Goal: Communication & Community: Answer question/provide support

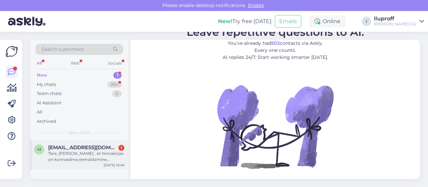
click at [82, 149] on span "[EMAIL_ADDRESS][DOMAIN_NAME]" at bounding box center [83, 147] width 70 height 6
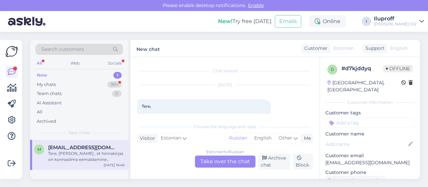
scroll to position [14, 0]
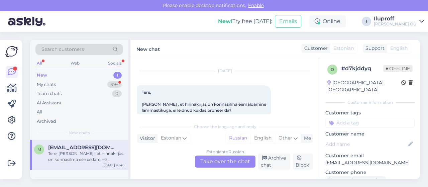
click at [207, 161] on div "Estonian to Russian Take over the chat" at bounding box center [225, 161] width 61 height 12
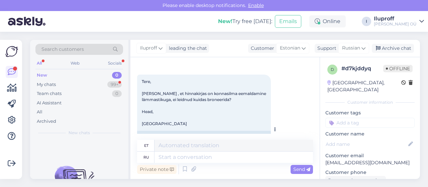
scroll to position [33, 0]
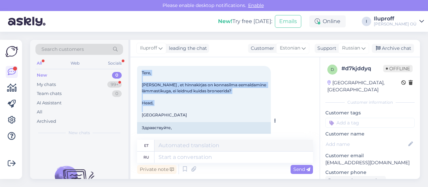
drag, startPoint x: 141, startPoint y: 73, endPoint x: 249, endPoint y: 115, distance: 115.0
click at [249, 115] on div "Tere, [PERSON_NAME] , et hinnakirjas on konnasilma eemaldamine lämmastikuga, ei…" at bounding box center [204, 94] width 134 height 56
copy span "Tere, [PERSON_NAME] , et hinnakirjas on konnasilma eemaldamine lämmastikuga, ei…"
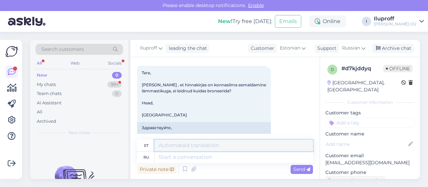
click at [190, 146] on textarea at bounding box center [233, 145] width 158 height 11
paste textarea "Tere, [PERSON_NAME]! Aitäh kirjutamast. Saame teid aidata aja broneerimisel kon…"
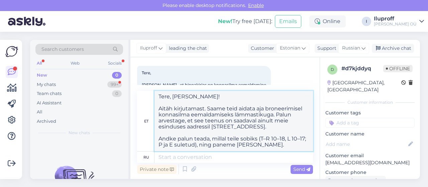
scroll to position [15, 0]
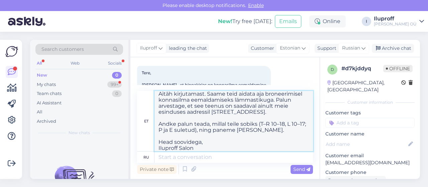
drag, startPoint x: 261, startPoint y: 130, endPoint x: 257, endPoint y: 126, distance: 5.2
click at [257, 126] on textarea "Tere, [PERSON_NAME]! Aitäh kirjutamast. Saame teid aidata aja broneerimisel kon…" at bounding box center [233, 121] width 158 height 60
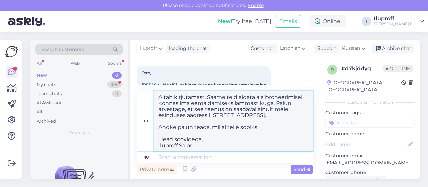
scroll to position [11, 0]
type textarea "Tere, [PERSON_NAME]! Aitäh kirjutamast. Saame teid aidata aja broneerimisel kon…"
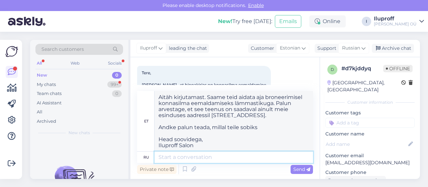
click at [184, 158] on textarea at bounding box center [233, 156] width 158 height 11
paste textarea "Tere, [PERSON_NAME]! Aitäh kirjutamast. Saame teid aidata aja broneerimisel kon…"
type textarea "Tere, [PERSON_NAME]! Aitäh kirjutamast. Saame teid aidata aja broneerimisel kon…"
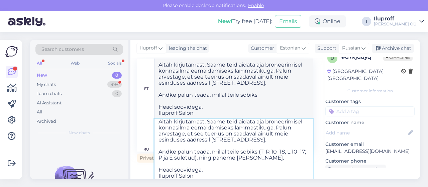
type textarea "Tere, [PERSON_NAME]! Aitäh kirjutamast. Saame teid aidata aja broneerimisel kon…"
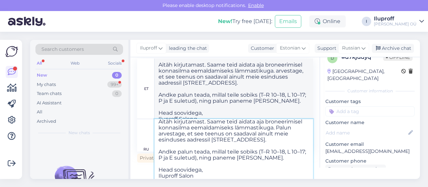
scroll to position [0, 0]
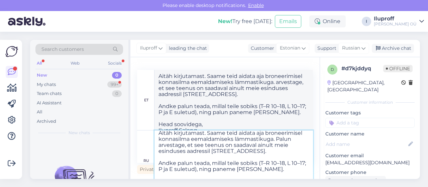
drag, startPoint x: 258, startPoint y: 163, endPoint x: 302, endPoint y: 168, distance: 44.4
click at [302, 168] on textarea "Tere, [PERSON_NAME]! Aitäh kirjutamast. Saame teid aidata aja broneerimisel kon…" at bounding box center [233, 160] width 158 height 60
type textarea "Tere, [PERSON_NAME]! Aitäh kirjutamast. Saame teid aidata aja broneerimisel kon…"
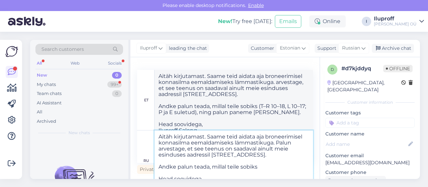
scroll to position [11, 0]
type textarea "Tere, [PERSON_NAME]! Aitäh kirjutamast. Saame teid aidata aja broneerimisel kon…"
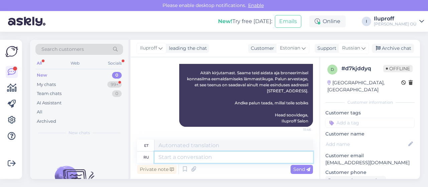
scroll to position [0, 0]
